Goal: Task Accomplishment & Management: Complete application form

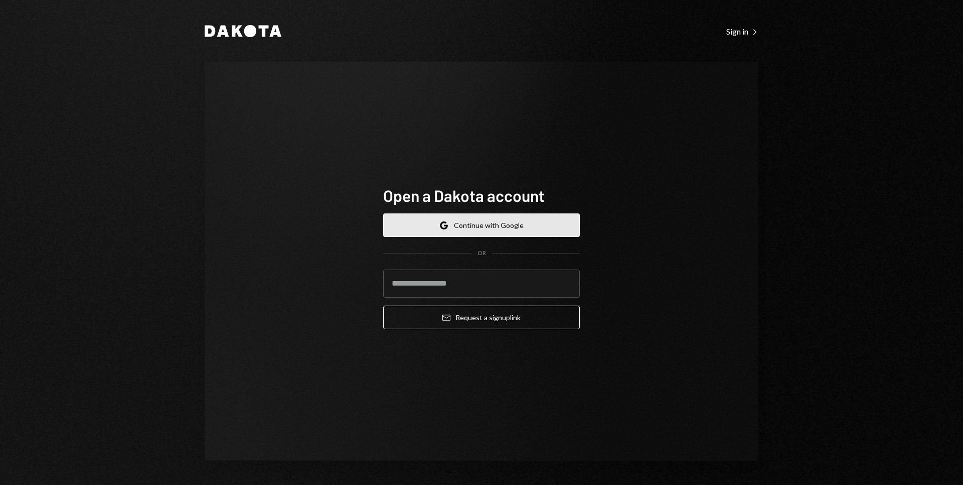
click at [508, 225] on button "Google Continue with Google" at bounding box center [481, 226] width 197 height 24
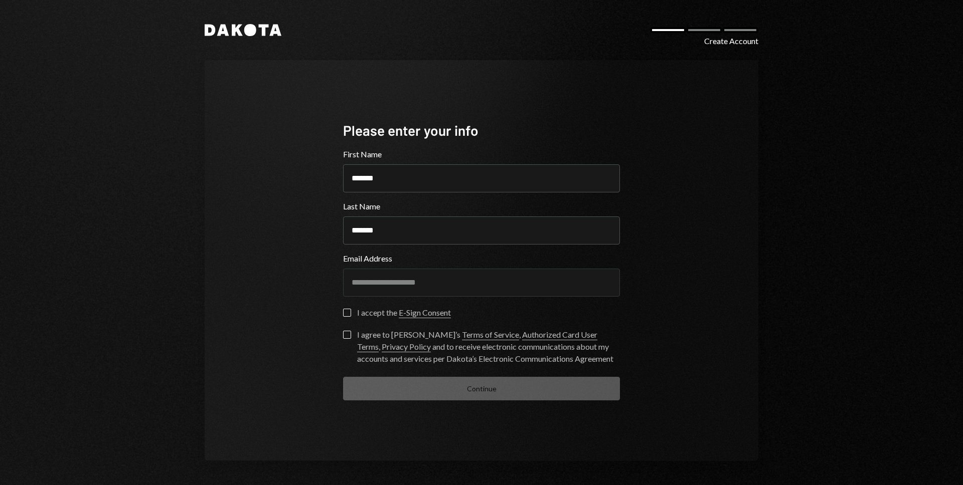
click at [348, 312] on button "I accept the E-Sign Consent" at bounding box center [347, 313] width 8 height 8
click at [351, 340] on label "I agree to [PERSON_NAME]’s Terms of Service , Authorized Card User Terms , Priv…" at bounding box center [481, 348] width 277 height 34
click at [351, 339] on button "I agree to [PERSON_NAME]’s Terms of Service , Authorized Card User Terms , Priv…" at bounding box center [347, 335] width 8 height 8
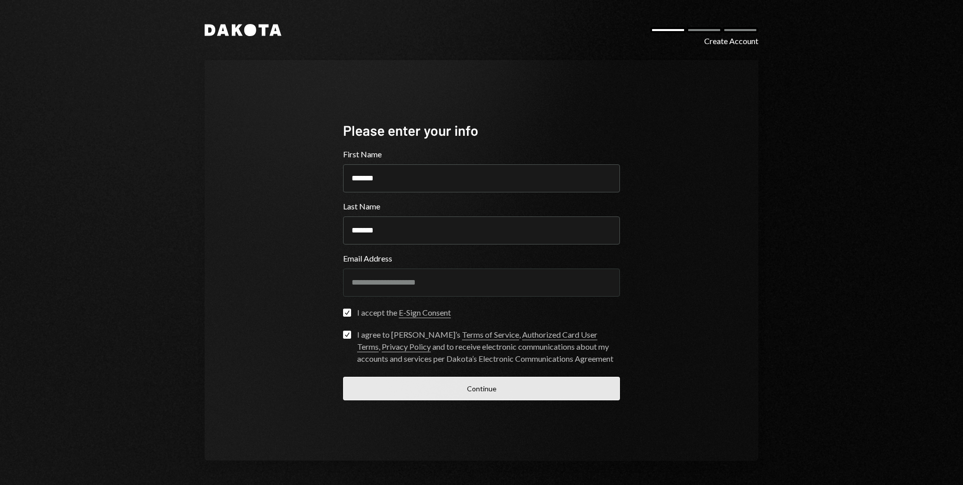
click at [459, 398] on button "Continue" at bounding box center [481, 389] width 277 height 24
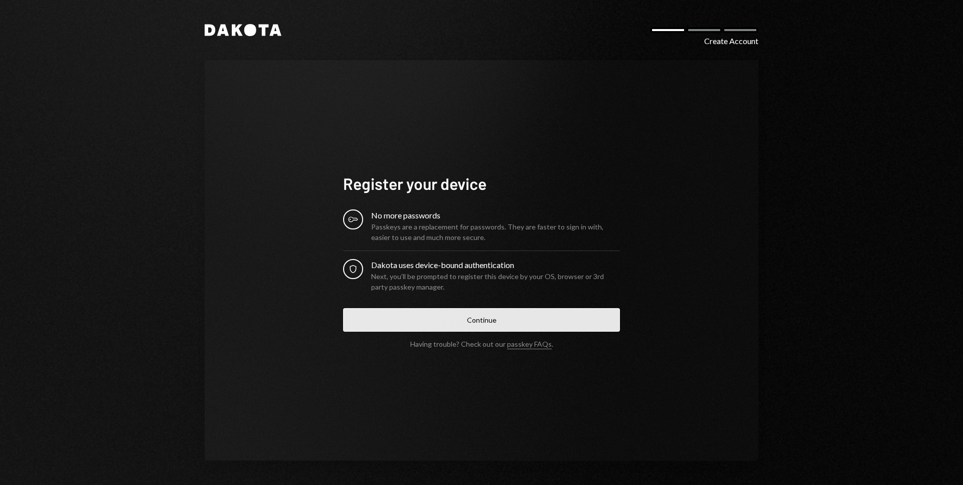
click at [470, 326] on button "Continue" at bounding box center [481, 320] width 277 height 24
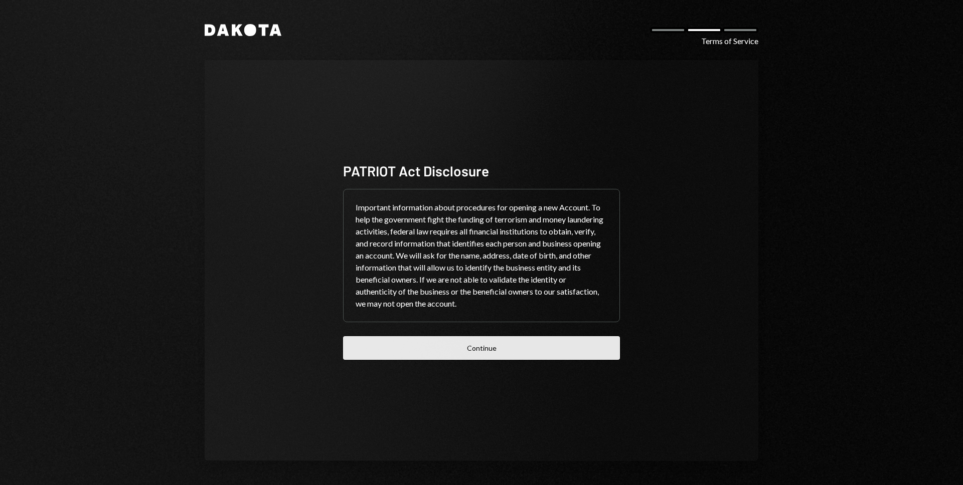
click at [566, 347] on button "Continue" at bounding box center [481, 349] width 277 height 24
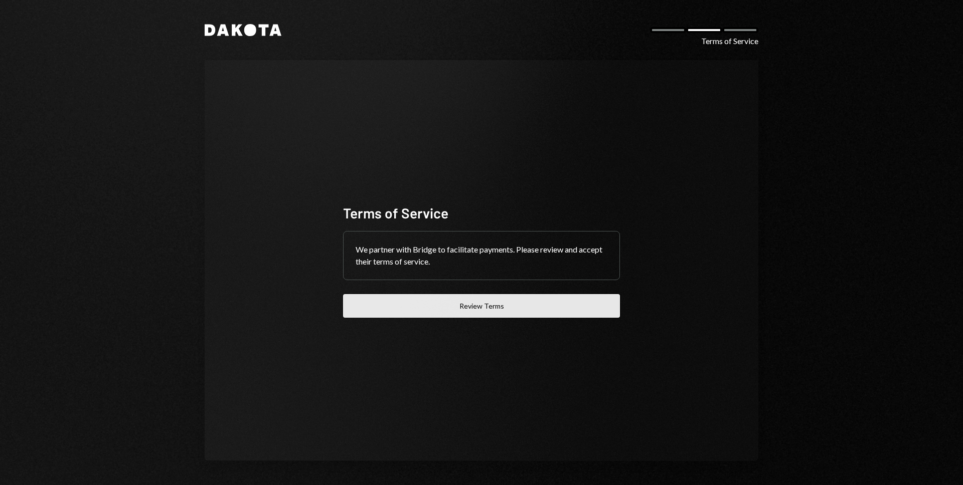
click at [556, 315] on button "Review Terms" at bounding box center [481, 306] width 277 height 24
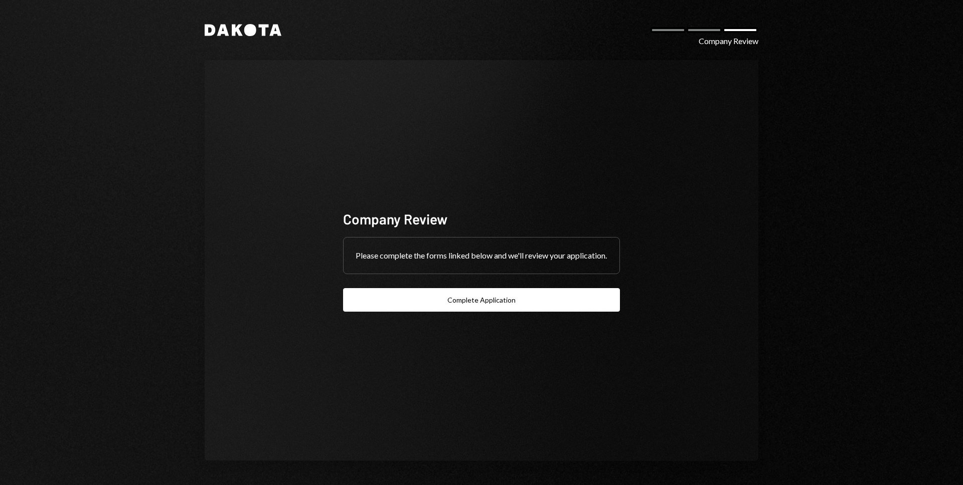
click at [549, 318] on div "Company Review Please complete the forms linked below and we'll review your app…" at bounding box center [481, 261] width 301 height 183
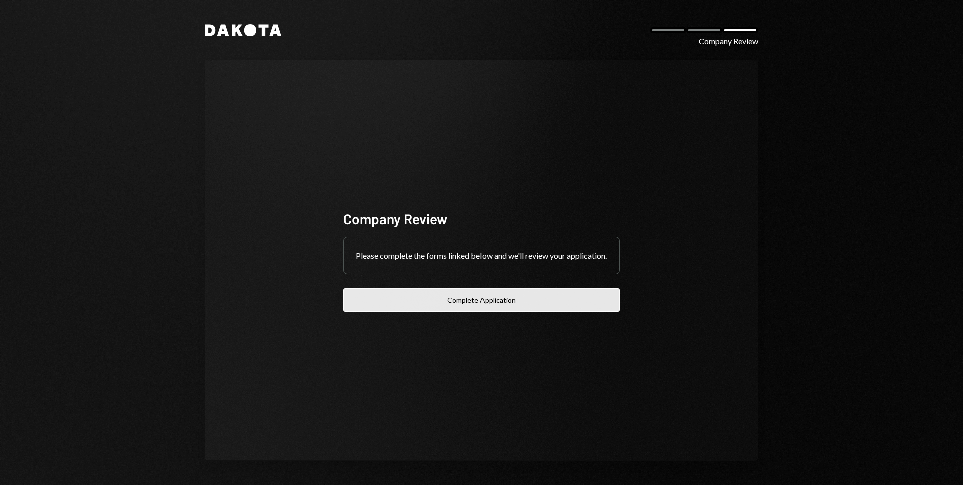
click at [550, 309] on button "Complete Application" at bounding box center [481, 300] width 277 height 24
